Goal: Task Accomplishment & Management: Complete application form

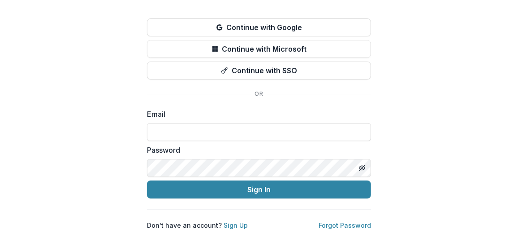
scroll to position [63, 0]
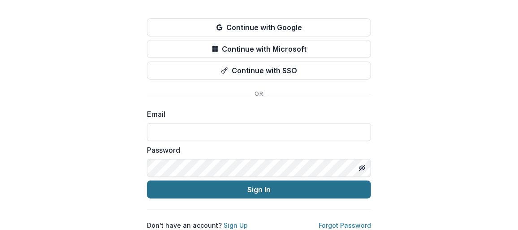
type input "**********"
click at [244, 180] on button "Sign In" at bounding box center [259, 189] width 224 height 18
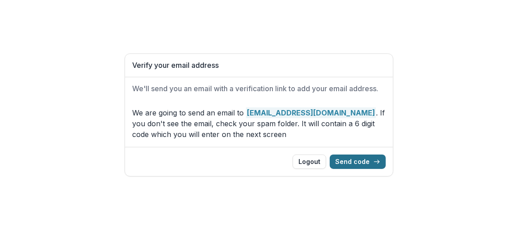
click at [354, 158] on button "Send code" at bounding box center [358, 161] width 56 height 14
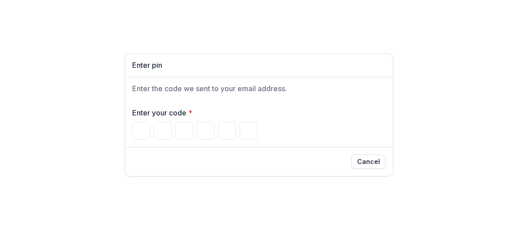
drag, startPoint x: 124, startPoint y: 123, endPoint x: 130, endPoint y: 122, distance: 5.8
click at [130, 122] on div "Enter your code *" at bounding box center [259, 123] width 268 height 47
click at [139, 124] on input "Please enter your pin code" at bounding box center [141, 131] width 18 height 18
type input "*"
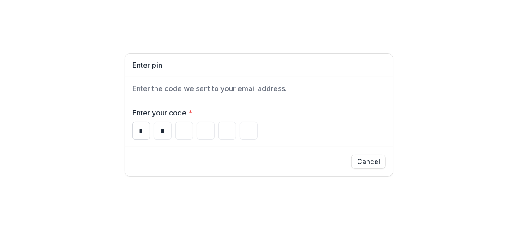
type input "*"
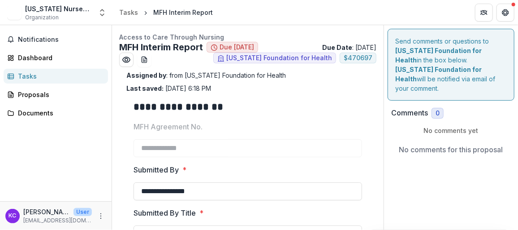
type input "********"
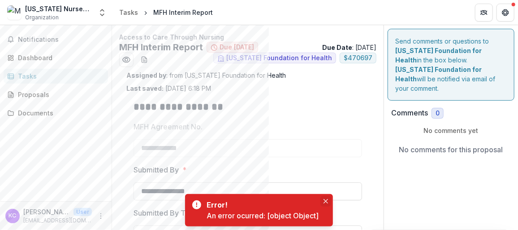
click at [326, 202] on icon "Close" at bounding box center [326, 201] width 4 height 4
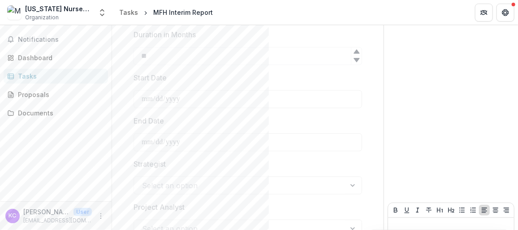
scroll to position [418, 0]
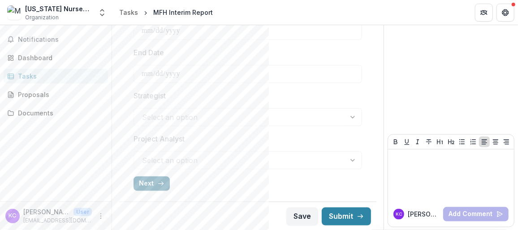
click at [154, 181] on button "Next" at bounding box center [152, 183] width 36 height 14
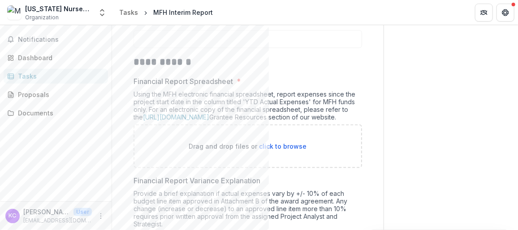
scroll to position [179, 0]
